Goal: Understand process/instructions: Learn how to perform a task or action

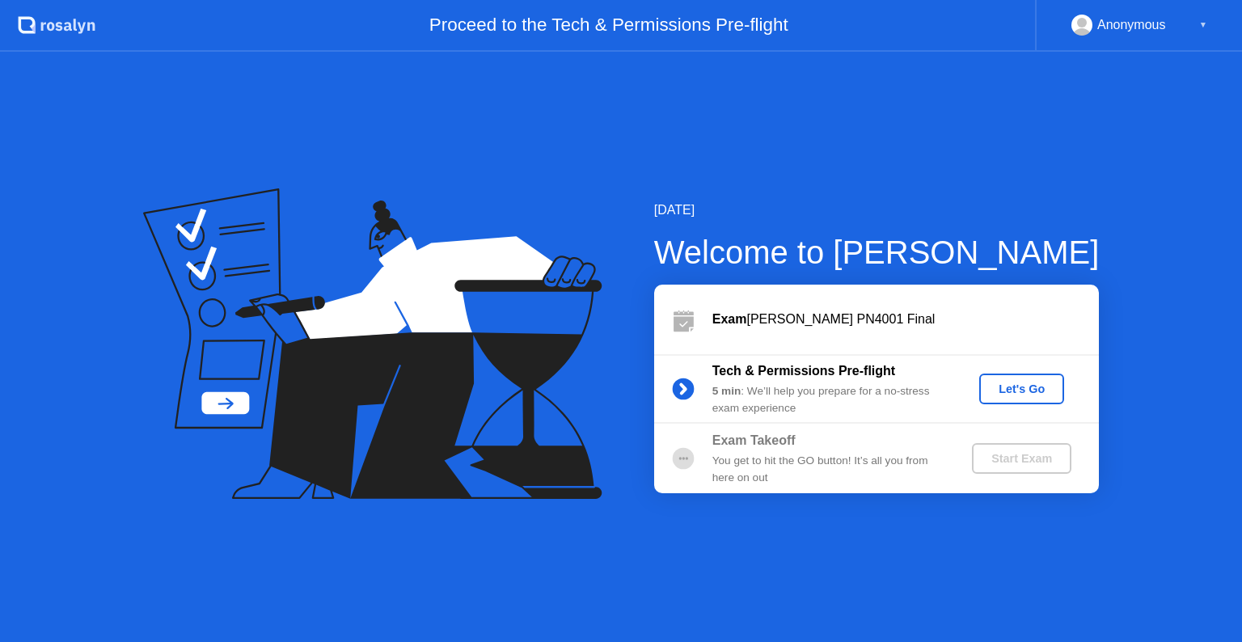
click at [1016, 375] on button "Let's Go" at bounding box center [1021, 389] width 85 height 31
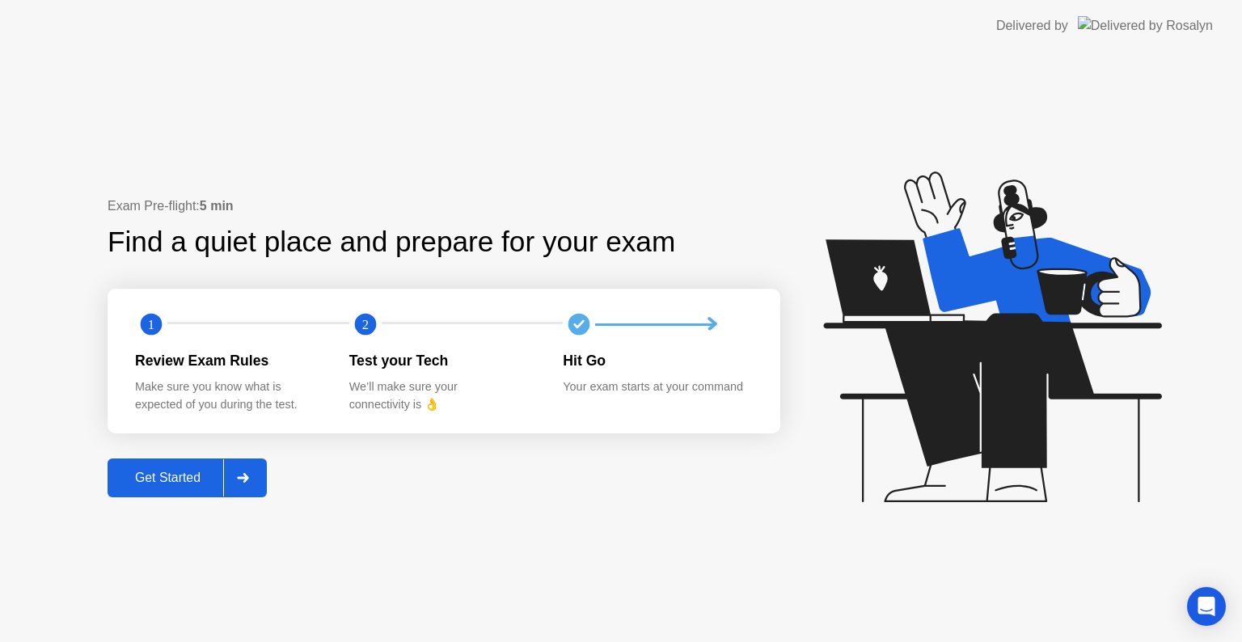
click at [166, 489] on button "Get Started" at bounding box center [187, 478] width 159 height 39
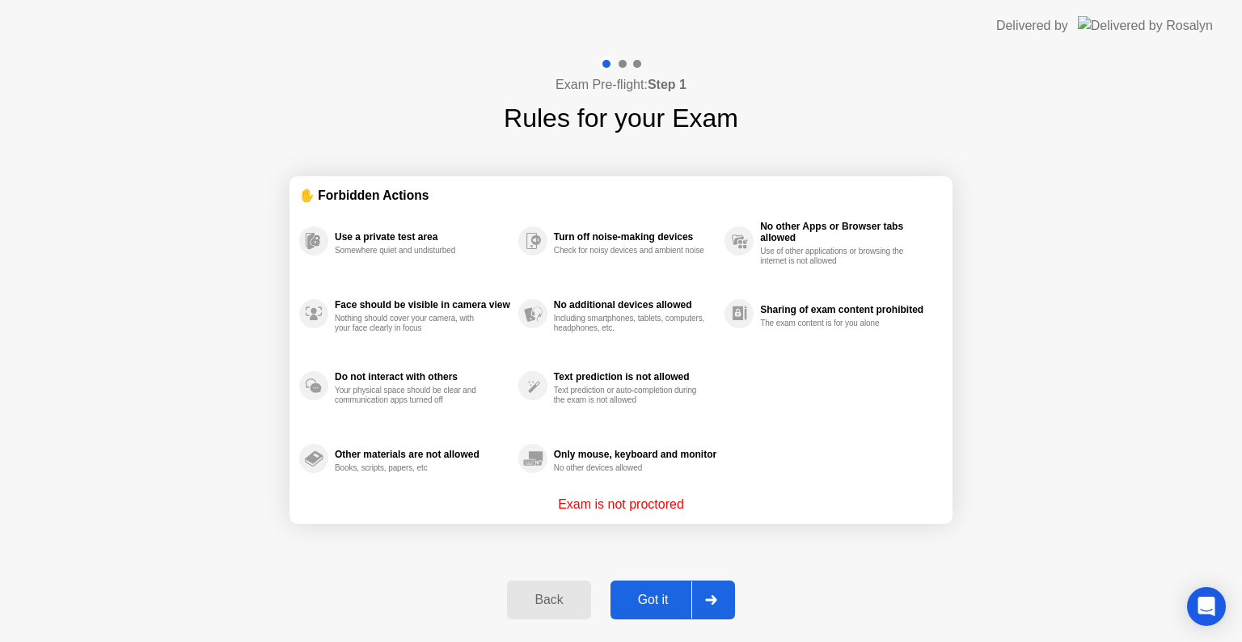
click at [663, 594] on div "Got it" at bounding box center [653, 600] width 76 height 15
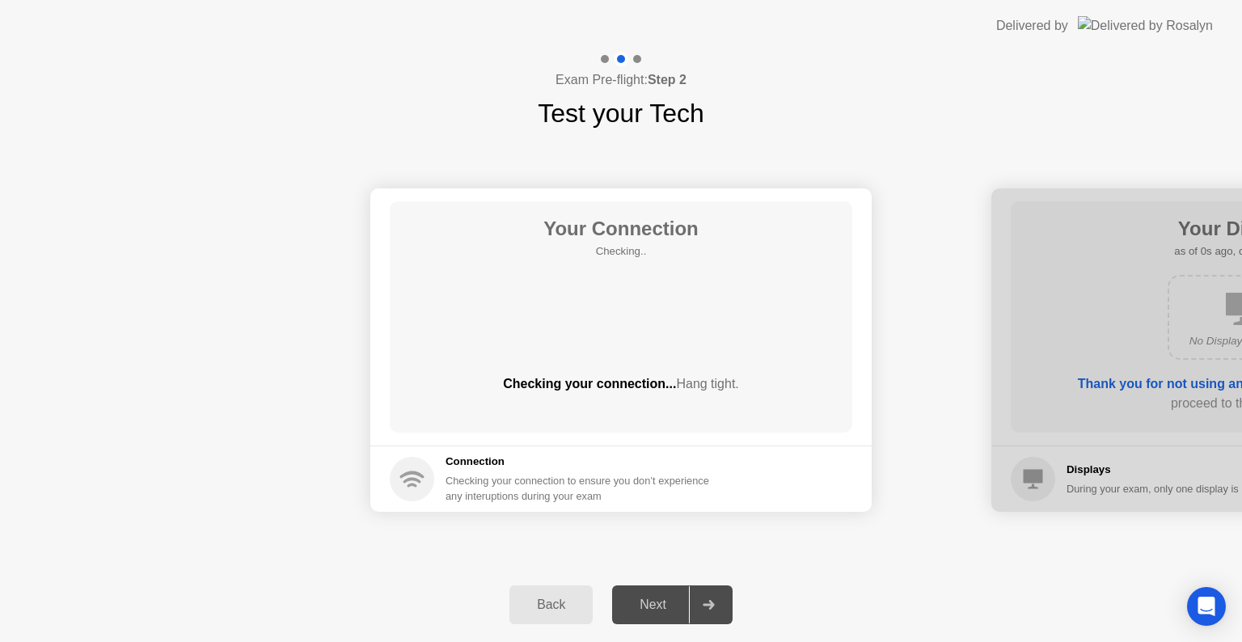
click at [663, 594] on button "Next" at bounding box center [672, 605] width 121 height 39
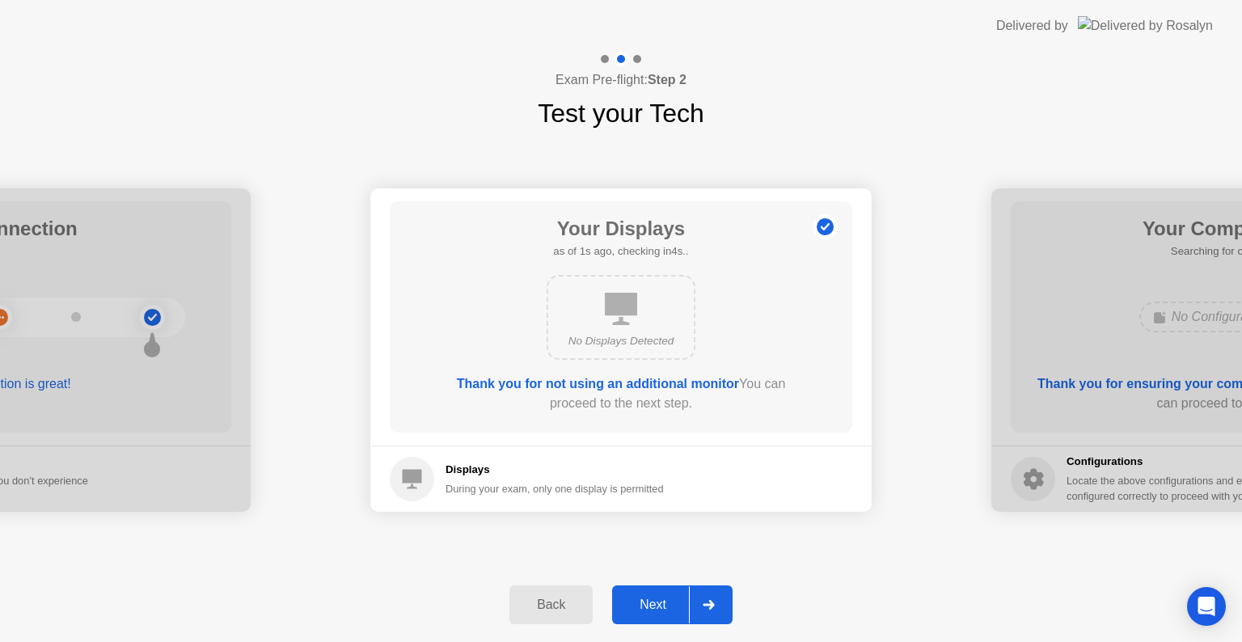
click at [663, 594] on button "Next" at bounding box center [672, 605] width 121 height 39
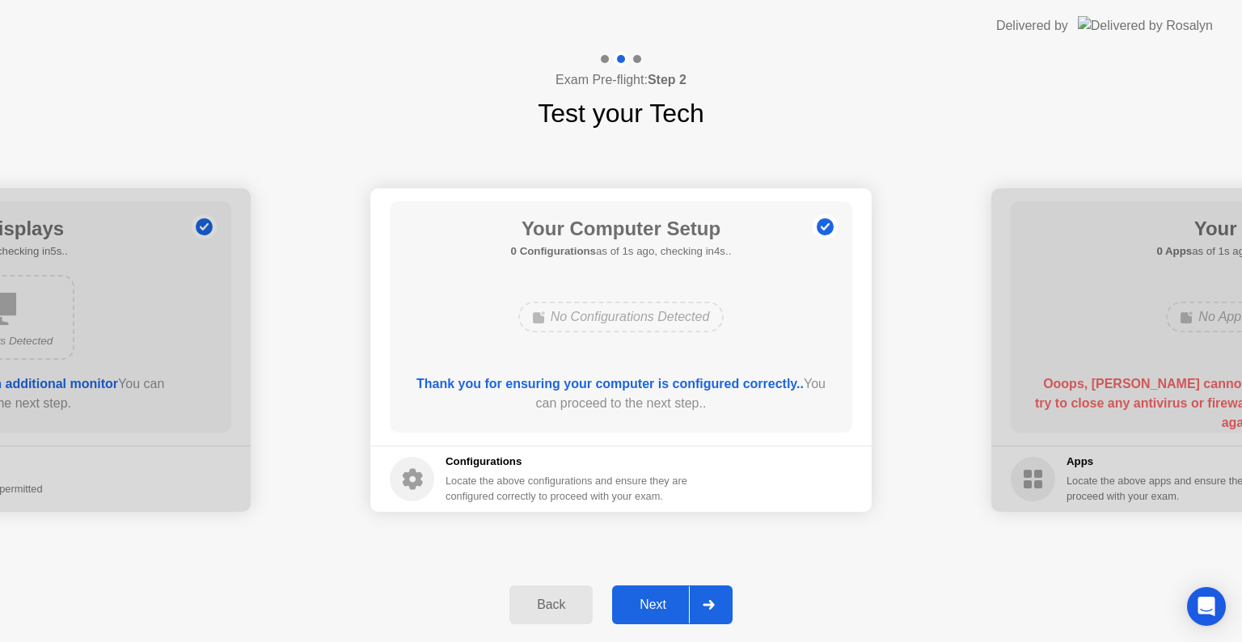
click at [663, 594] on button "Next" at bounding box center [672, 605] width 121 height 39
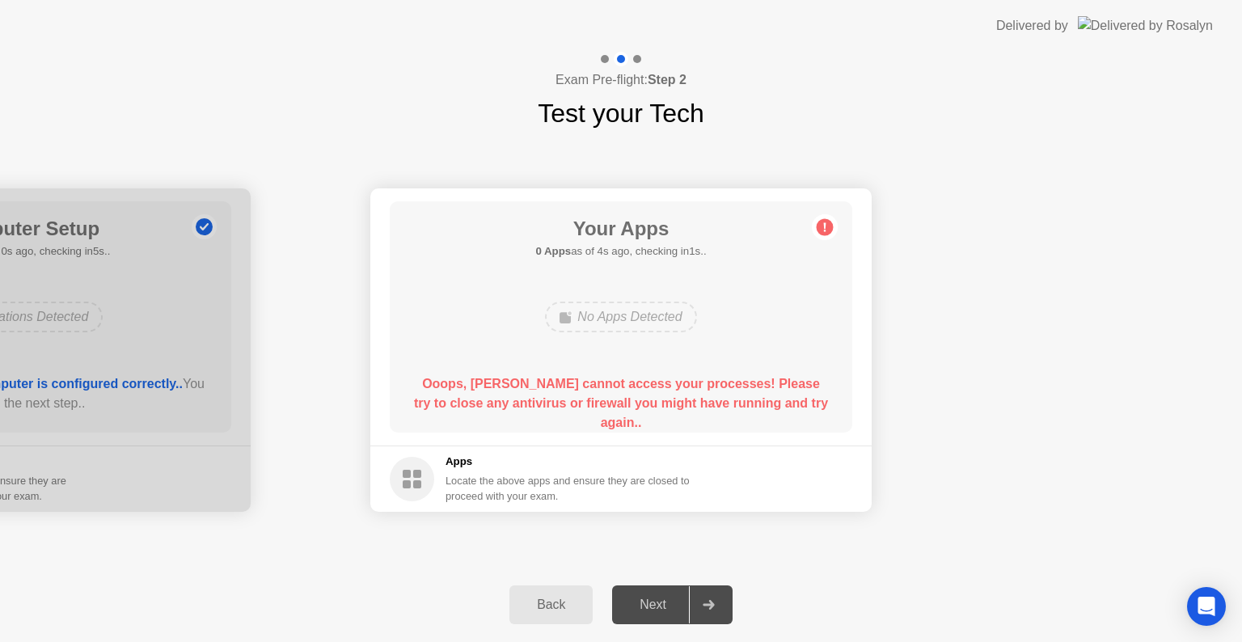
click at [822, 228] on circle at bounding box center [825, 227] width 17 height 17
click at [604, 281] on div "Your Apps 0 Apps as of 4s ago, checking in1s.. No Apps Detected Ooops, [PERSON_…" at bounding box center [621, 316] width 463 height 231
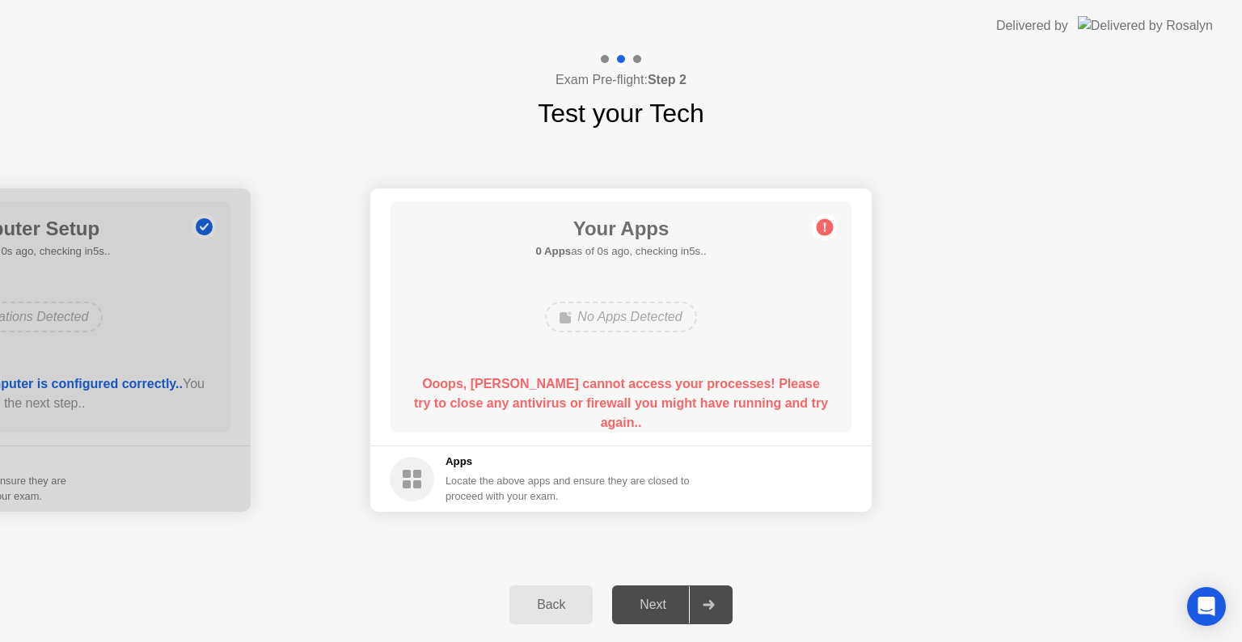
click at [651, 608] on div "Next" at bounding box center [653, 605] width 72 height 15
click at [556, 611] on div "Back" at bounding box center [551, 605] width 74 height 15
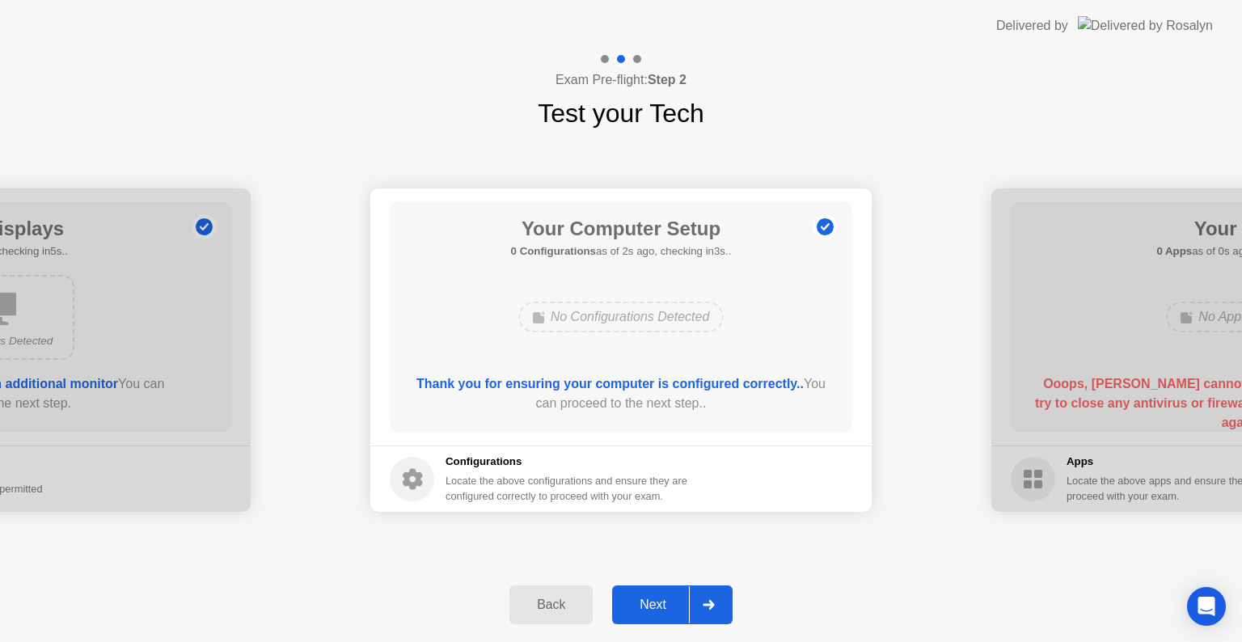
click at [658, 605] on div "Next" at bounding box center [653, 605] width 72 height 15
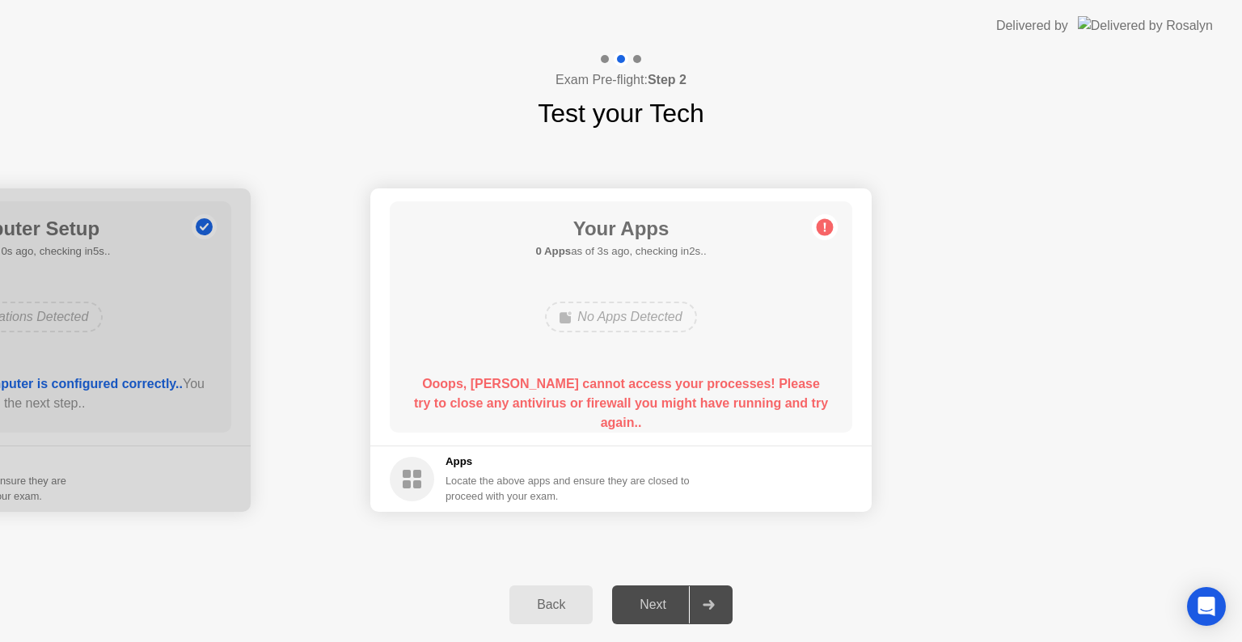
click at [820, 226] on circle at bounding box center [825, 227] width 17 height 17
click at [822, 226] on circle at bounding box center [825, 227] width 17 height 17
